Goal: Task Accomplishment & Management: Manage account settings

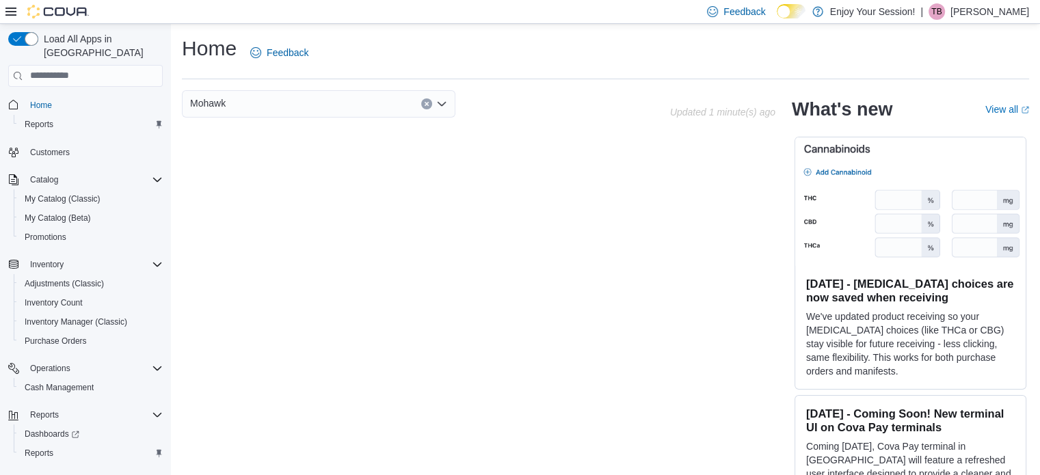
click at [980, 8] on p "Troy Bromfield" at bounding box center [990, 11] width 79 height 16
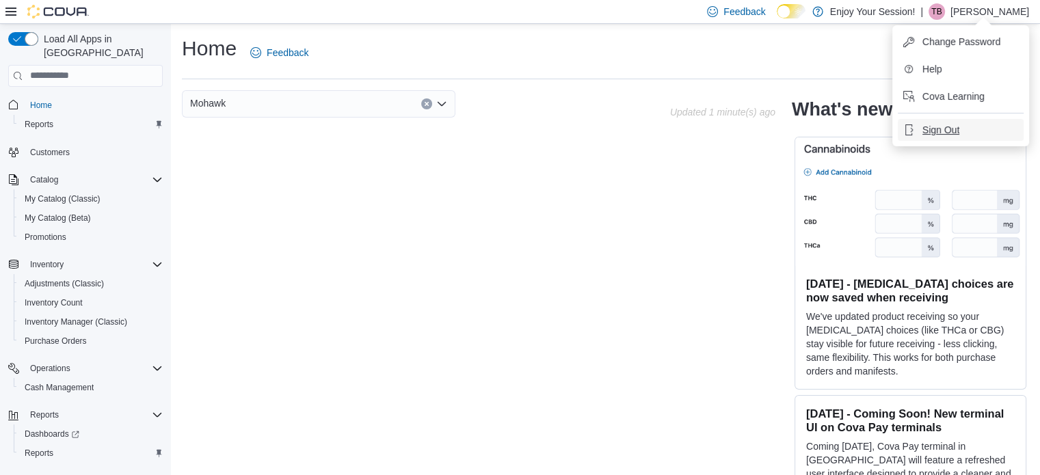
click at [936, 136] on span "Sign Out" at bounding box center [941, 130] width 37 height 14
